Goal: Navigation & Orientation: Find specific page/section

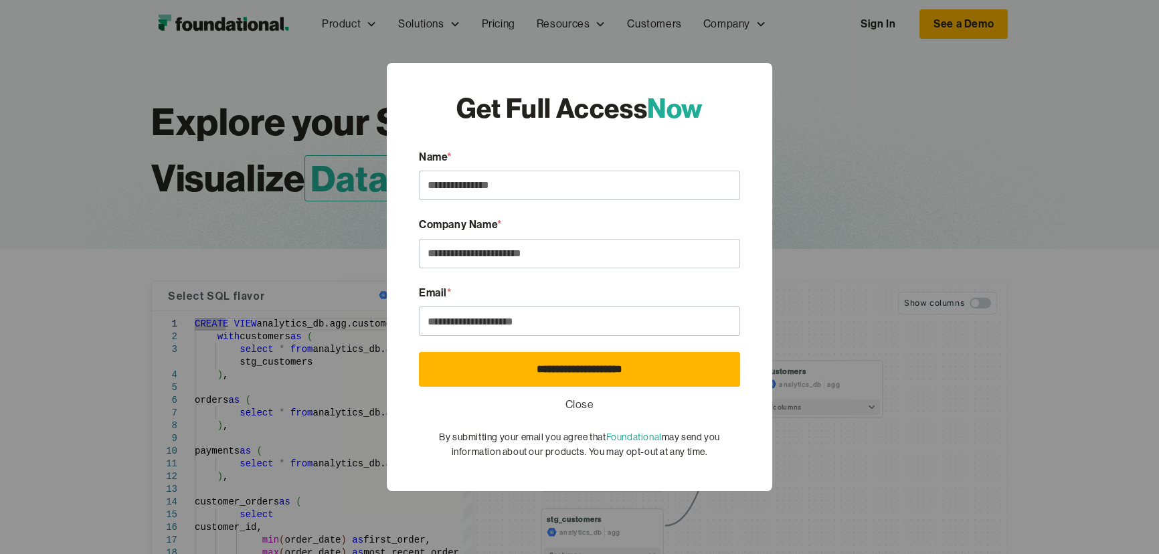
click at [275, 60] on div "**********" at bounding box center [579, 277] width 1159 height 554
click at [575, 406] on link "Close" at bounding box center [580, 404] width 29 height 17
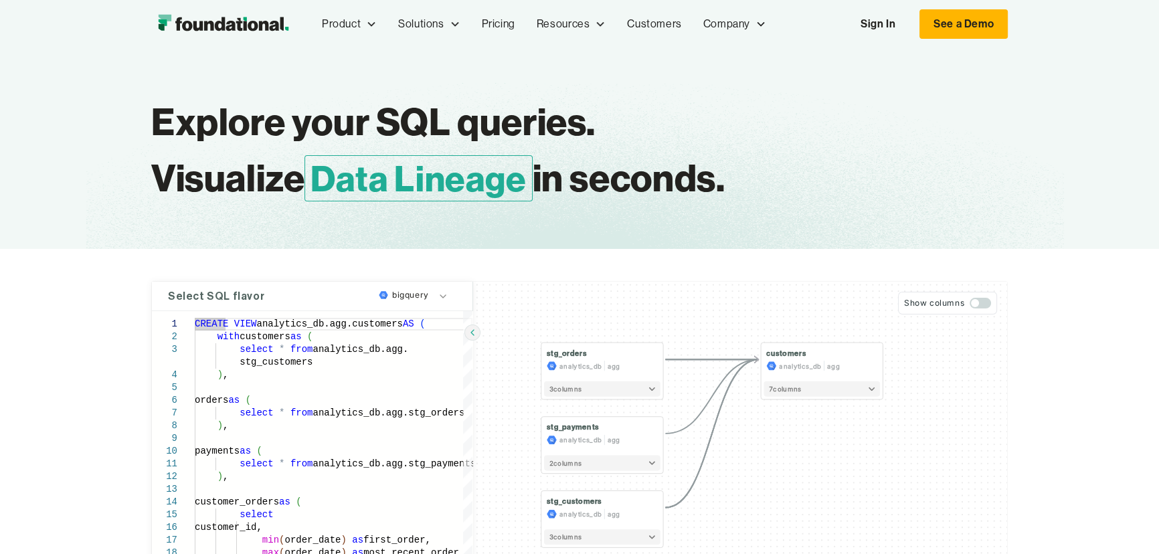
click at [234, 20] on img "home" at bounding box center [223, 24] width 144 height 27
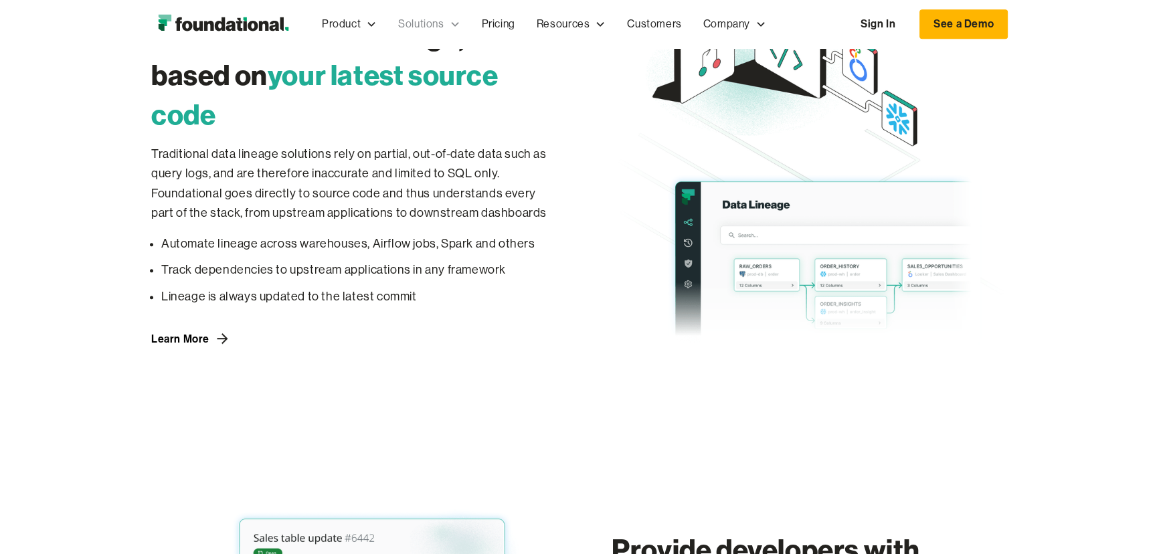
scroll to position [791, 0]
